Goal: Transaction & Acquisition: Obtain resource

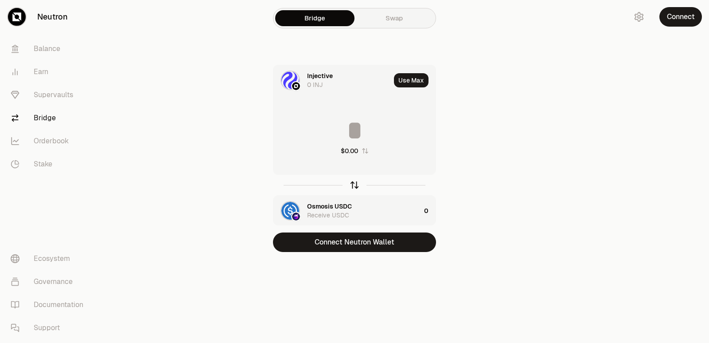
click at [356, 184] on icon "button" at bounding box center [355, 185] width 10 height 10
click at [345, 130] on input at bounding box center [354, 130] width 162 height 27
click at [353, 188] on icon "button" at bounding box center [355, 185] width 10 height 10
click at [337, 127] on input at bounding box center [354, 130] width 162 height 27
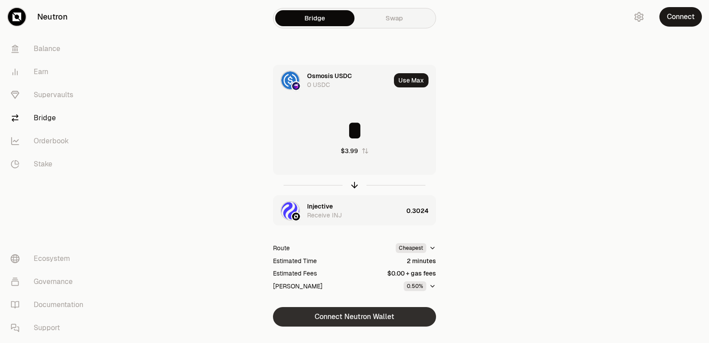
click at [327, 314] on button "Connect Neutron Wallet" at bounding box center [354, 317] width 163 height 20
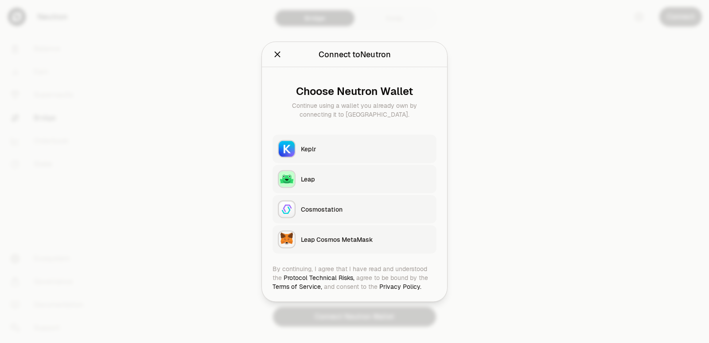
click at [313, 148] on div "Keplr" at bounding box center [366, 148] width 130 height 9
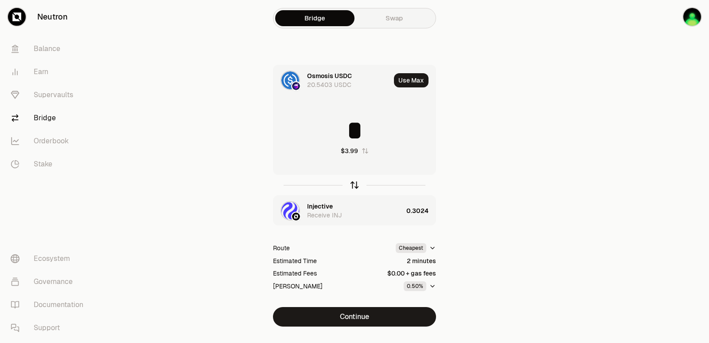
click at [354, 183] on icon "button" at bounding box center [355, 185] width 10 height 10
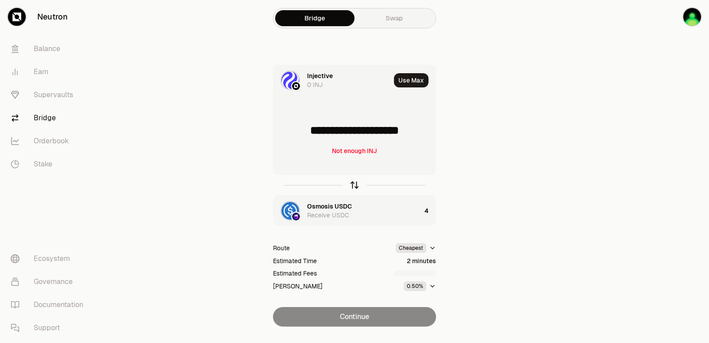
click at [353, 183] on icon "button" at bounding box center [355, 183] width 6 height 3
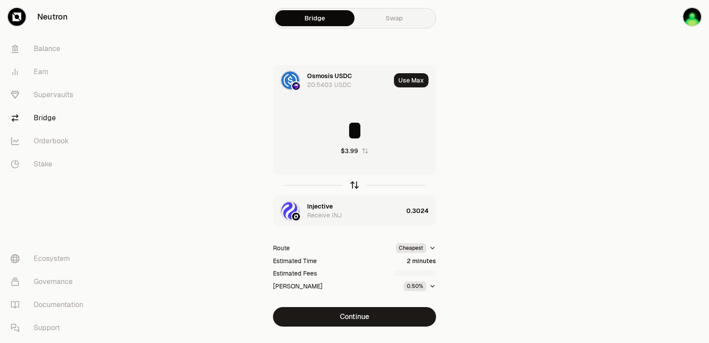
click at [353, 183] on icon "button" at bounding box center [355, 183] width 6 height 3
type input "**********"
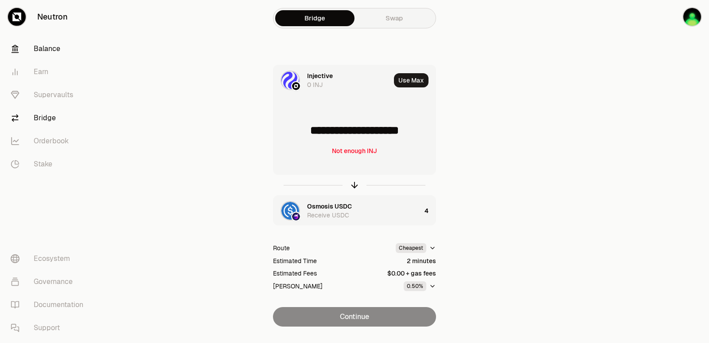
click at [90, 42] on link "Balance" at bounding box center [50, 48] width 92 height 23
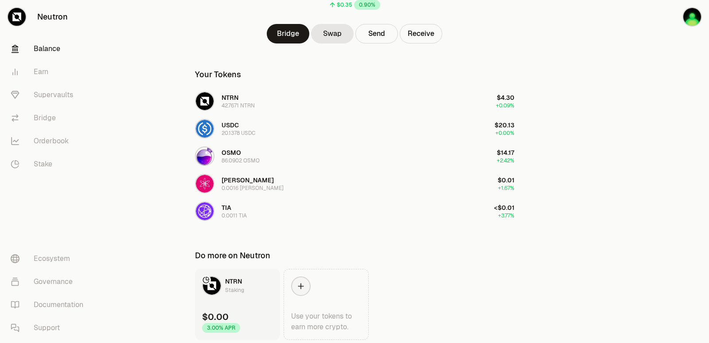
scroll to position [133, 0]
